Goal: Obtain resource: Download file/media

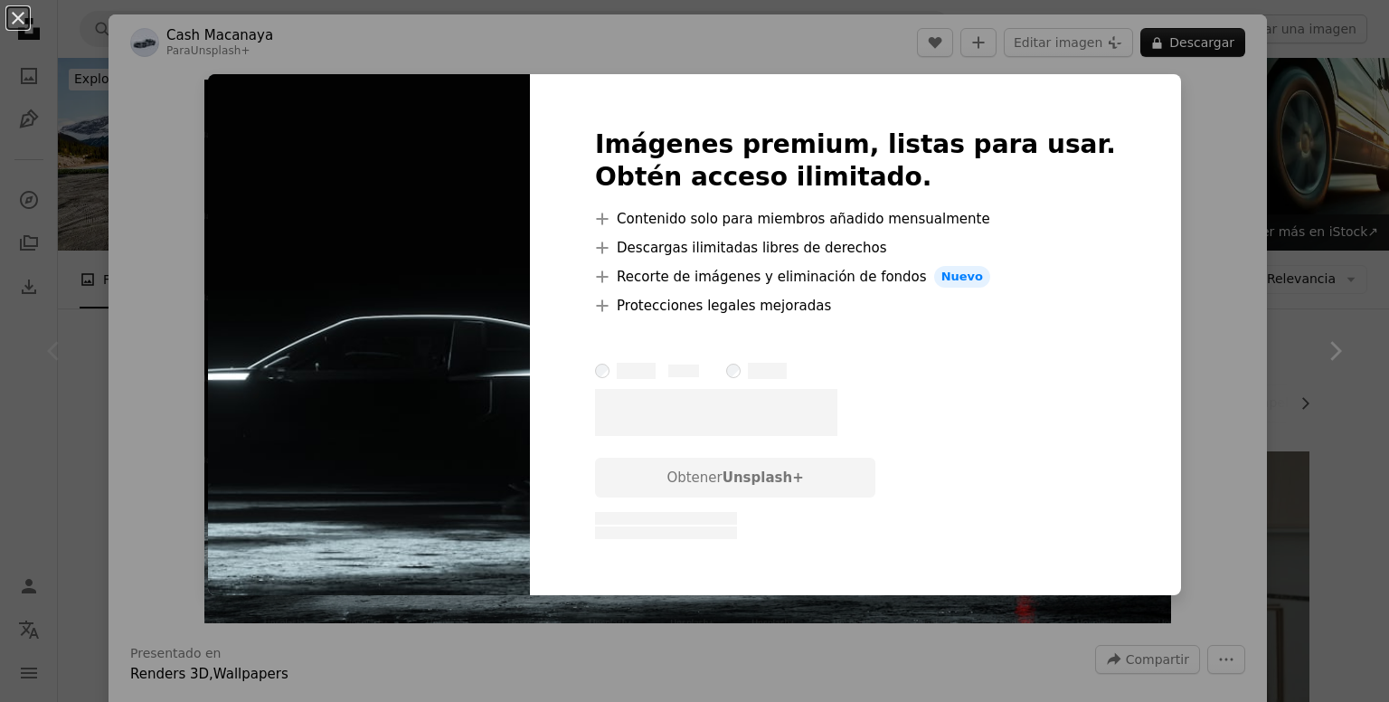
scroll to position [362, 0]
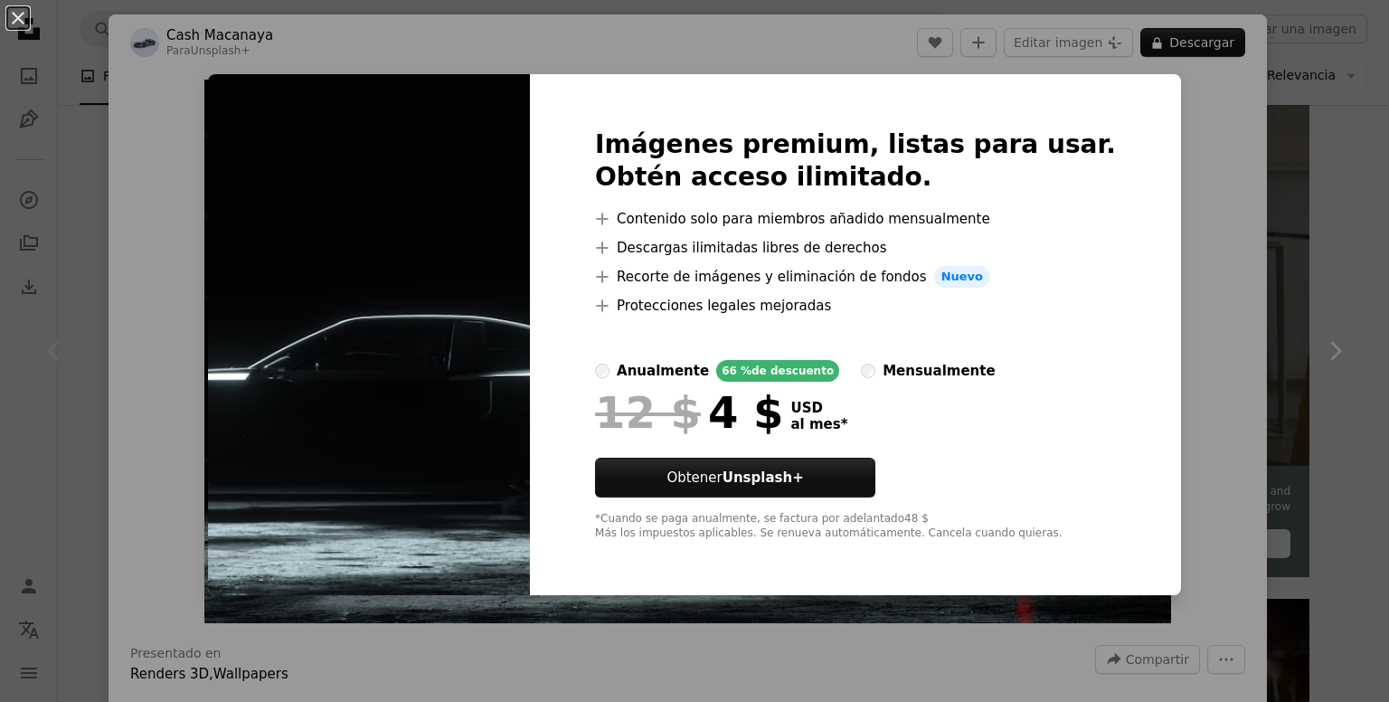
click at [1206, 298] on div "An X shape Imágenes premium, listas para usar. Obtén acceso ilimitado. A plus s…" at bounding box center [694, 351] width 1389 height 702
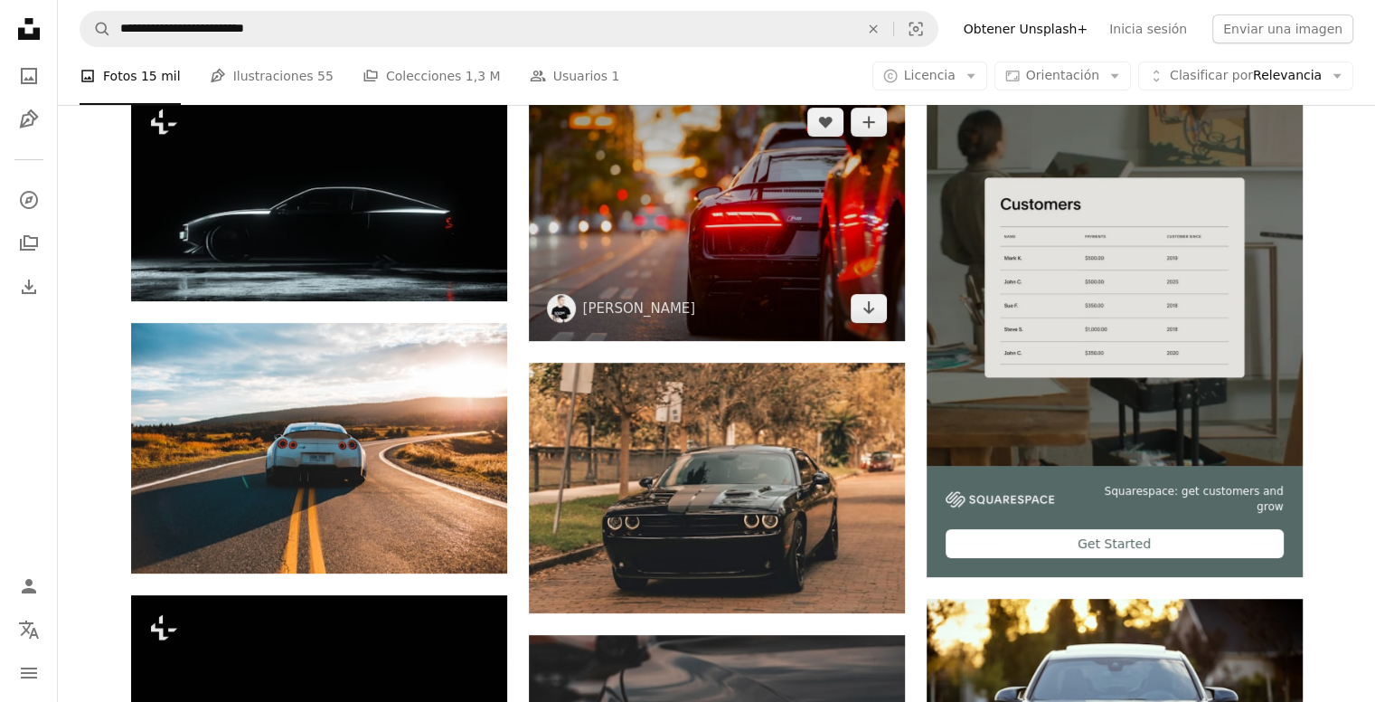
click at [776, 268] on img at bounding box center [717, 214] width 376 height 251
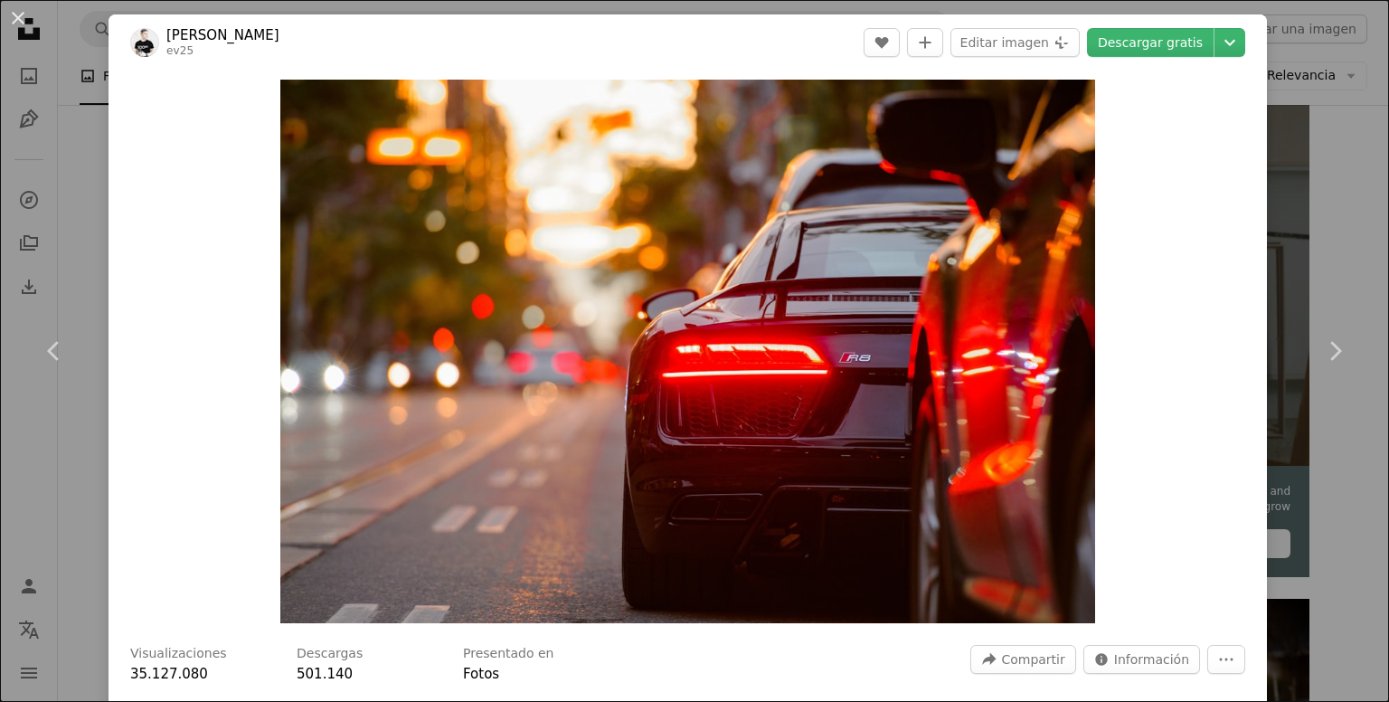
drag, startPoint x: 1012, startPoint y: 337, endPoint x: 1002, endPoint y: 326, distance: 14.7
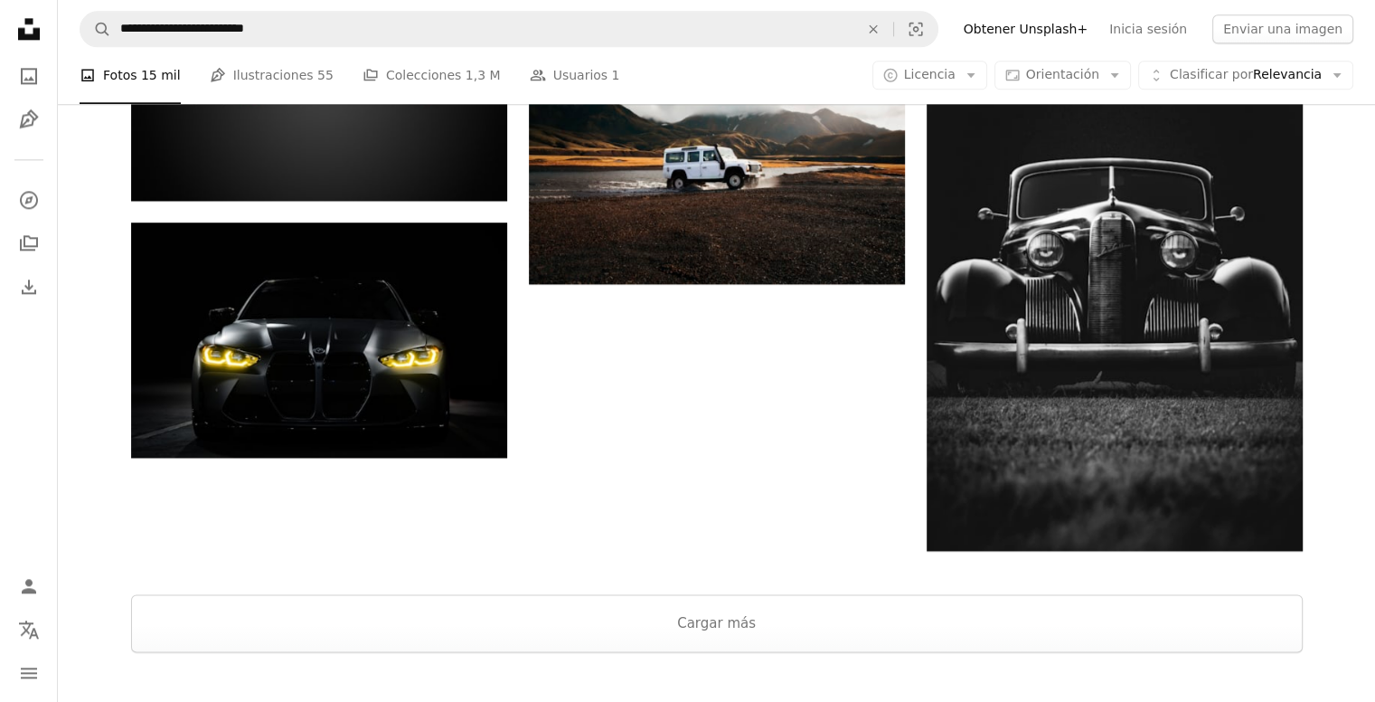
scroll to position [2350, 0]
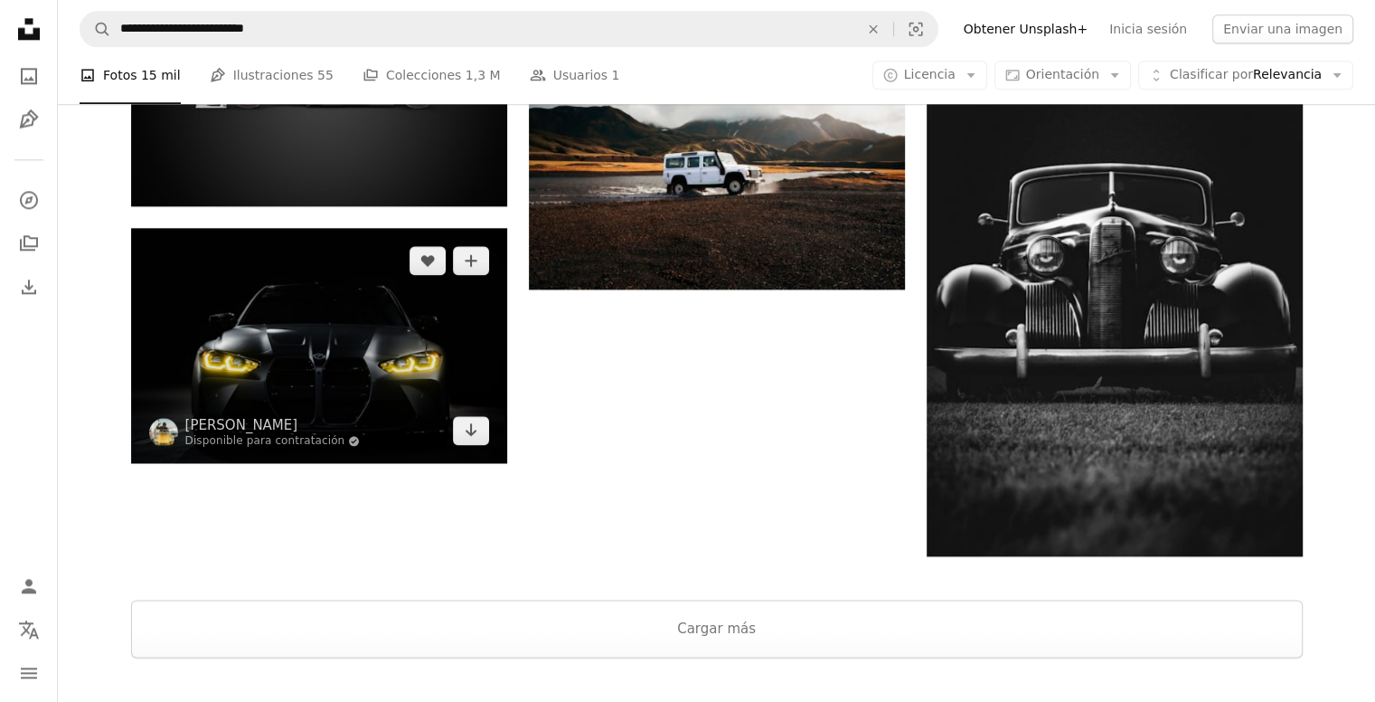
drag, startPoint x: 379, startPoint y: 380, endPoint x: 388, endPoint y: 372, distance: 11.6
